Goal: Find specific page/section: Find specific page/section

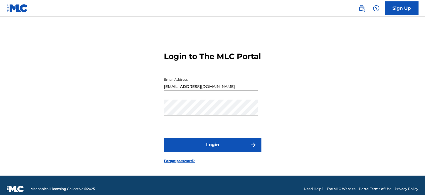
click at [214, 150] on button "Login" at bounding box center [212, 145] width 97 height 14
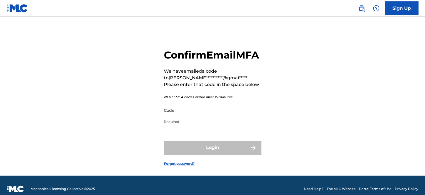
click at [186, 118] on input "Code" at bounding box center [211, 111] width 94 height 16
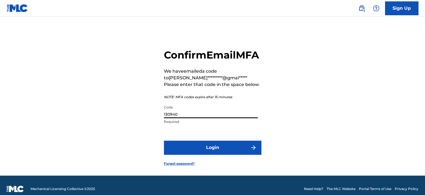
type input "130940"
click at [221, 155] on button "Login" at bounding box center [212, 148] width 97 height 14
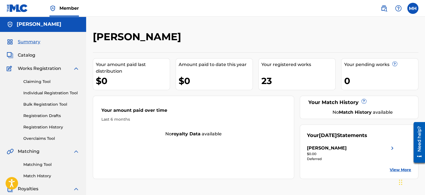
click at [28, 54] on span "Catalog" at bounding box center [27, 55] width 18 height 7
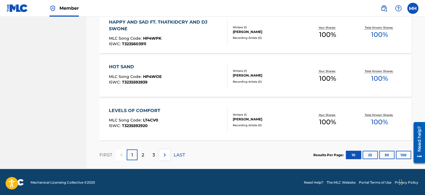
scroll to position [454, 0]
click at [143, 154] on p "2" at bounding box center [143, 154] width 3 height 7
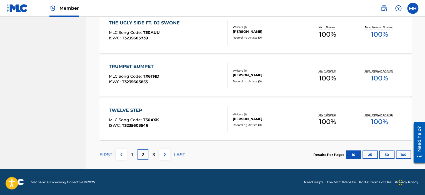
click at [151, 154] on div "3" at bounding box center [153, 154] width 11 height 11
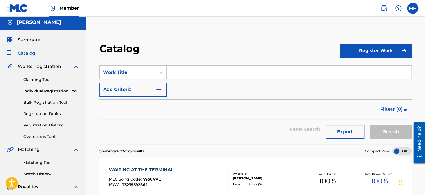
scroll to position [0, 0]
